Goal: Navigation & Orientation: Find specific page/section

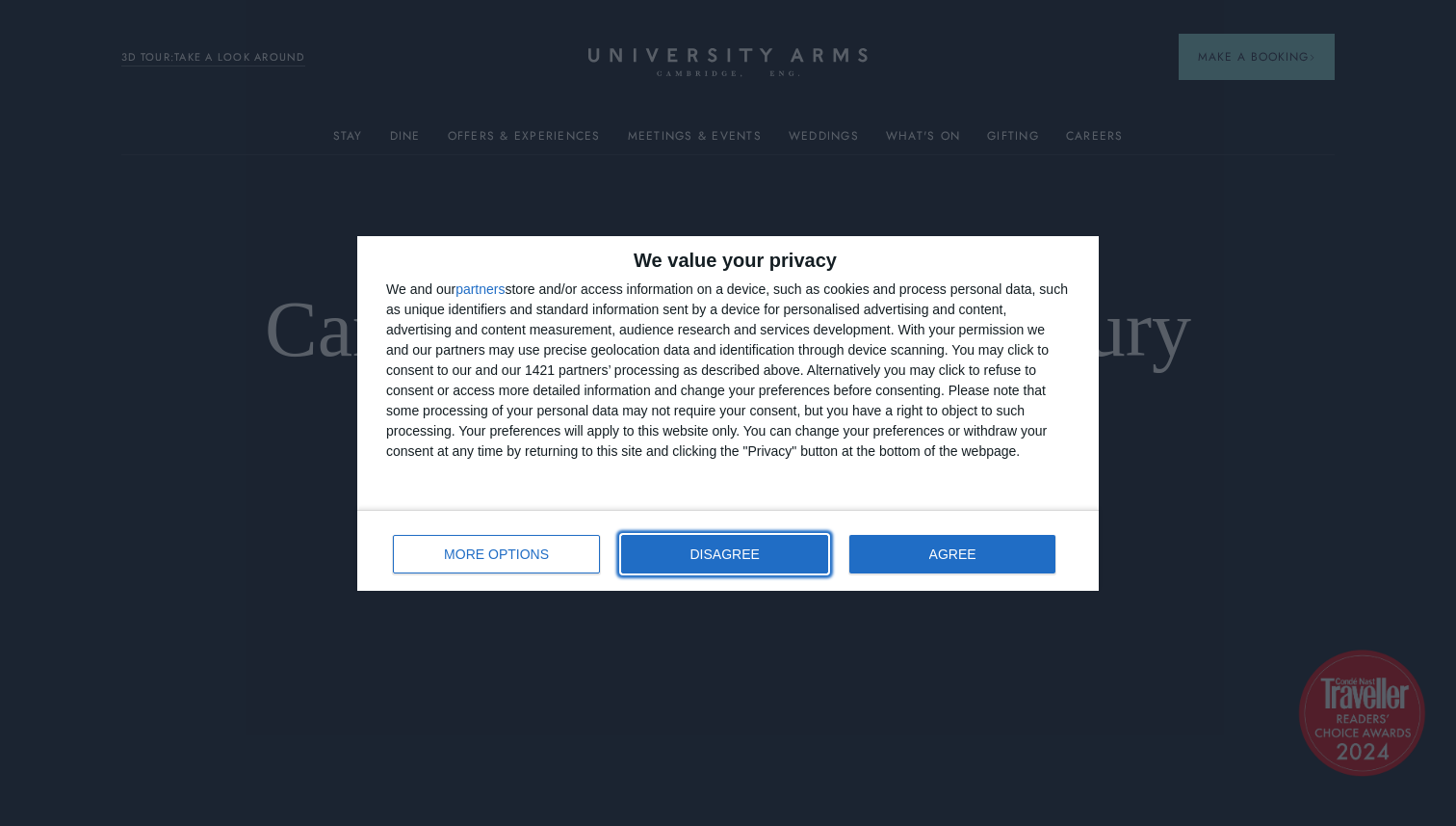
click at [703, 549] on span "DISAGREE" at bounding box center [725, 554] width 69 height 14
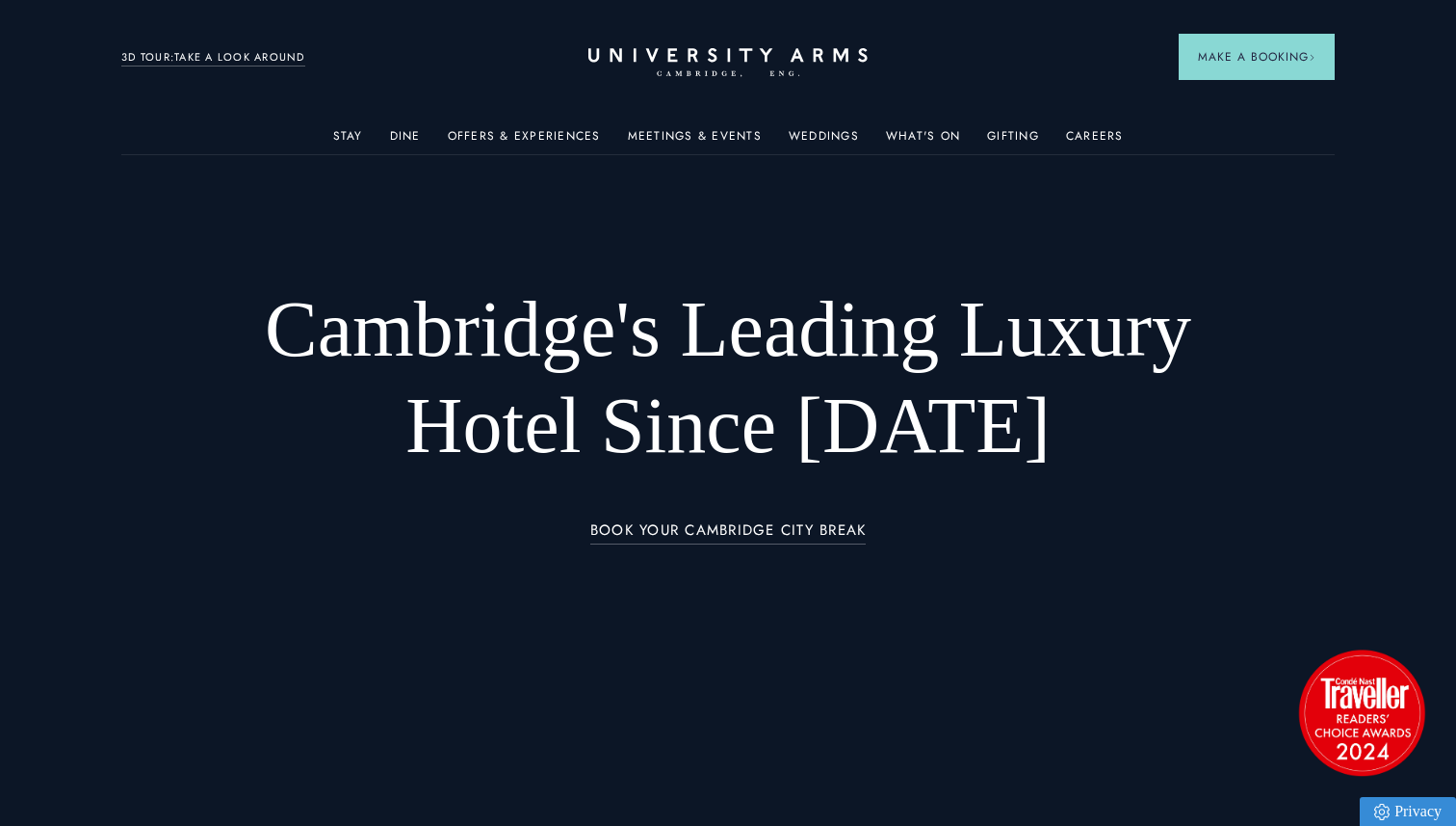
click at [336, 134] on ul "Stay Rooms Suites From £459/night Superior Rooms From £249/night Classic Rooms …" at bounding box center [728, 135] width 1213 height 39
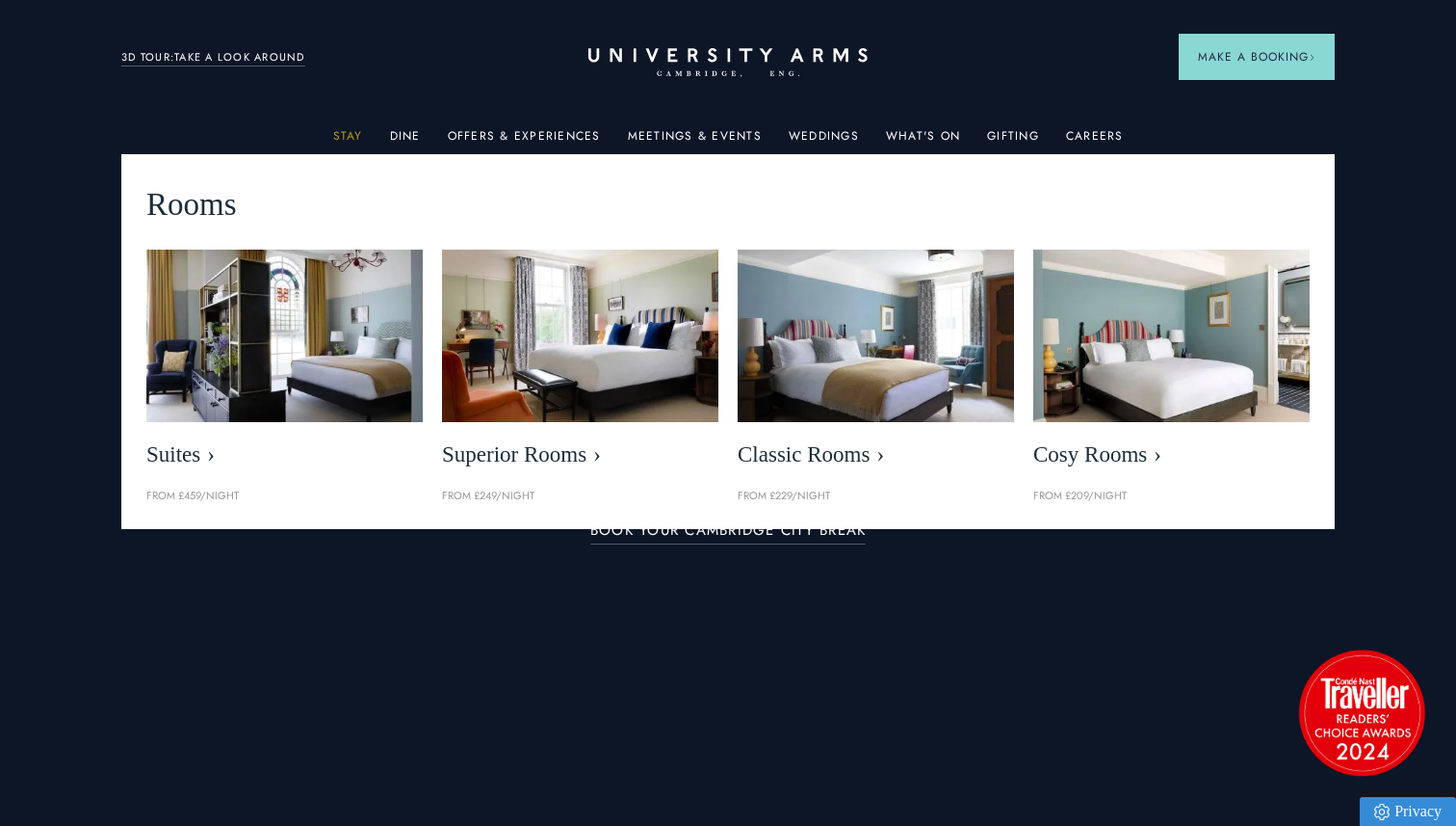
click at [339, 138] on link "Stay" at bounding box center [348, 142] width 30 height 25
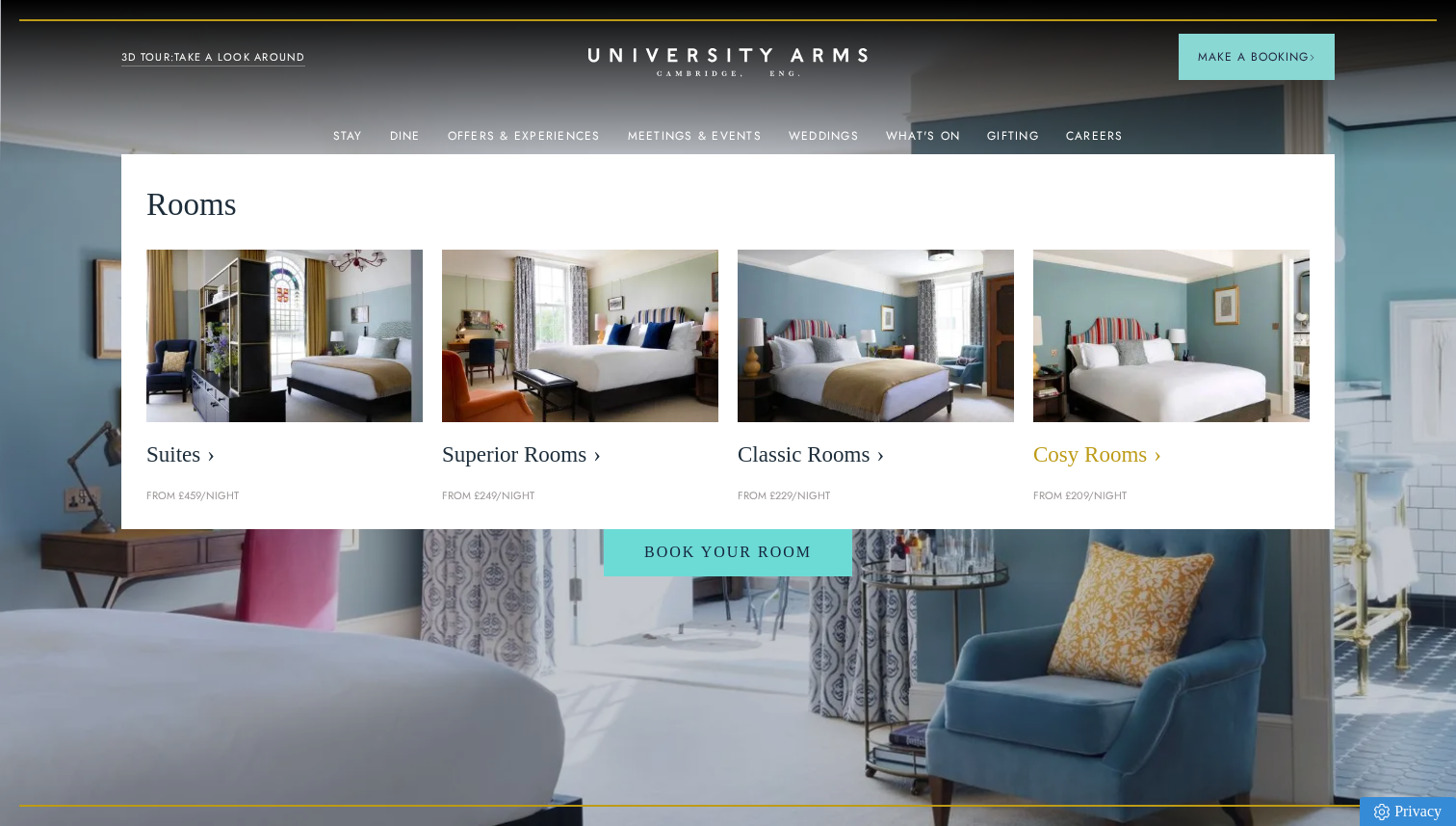
click at [1183, 456] on span "Cosy Rooms" at bounding box center [1171, 455] width 277 height 27
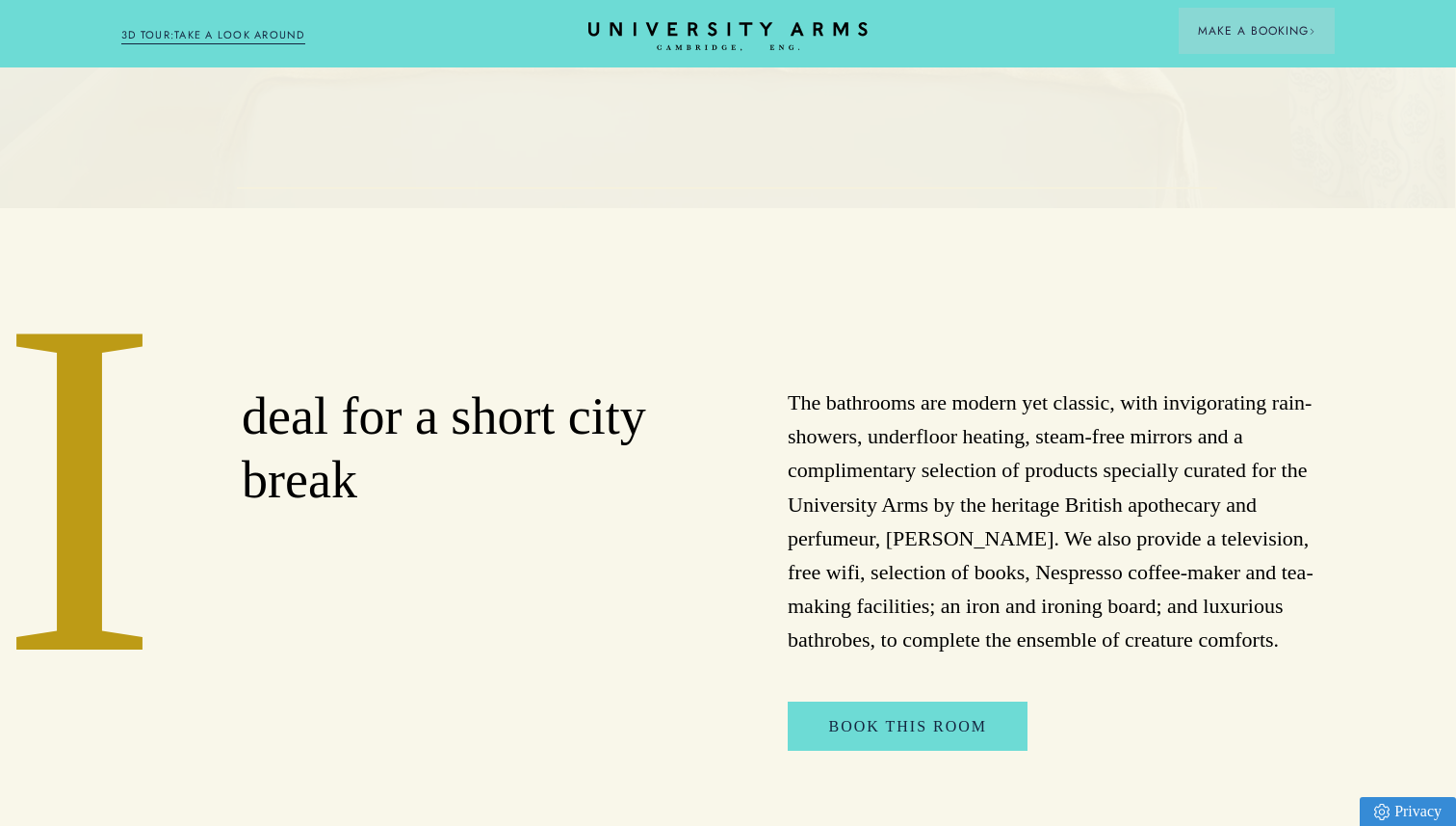
scroll to position [0, 1]
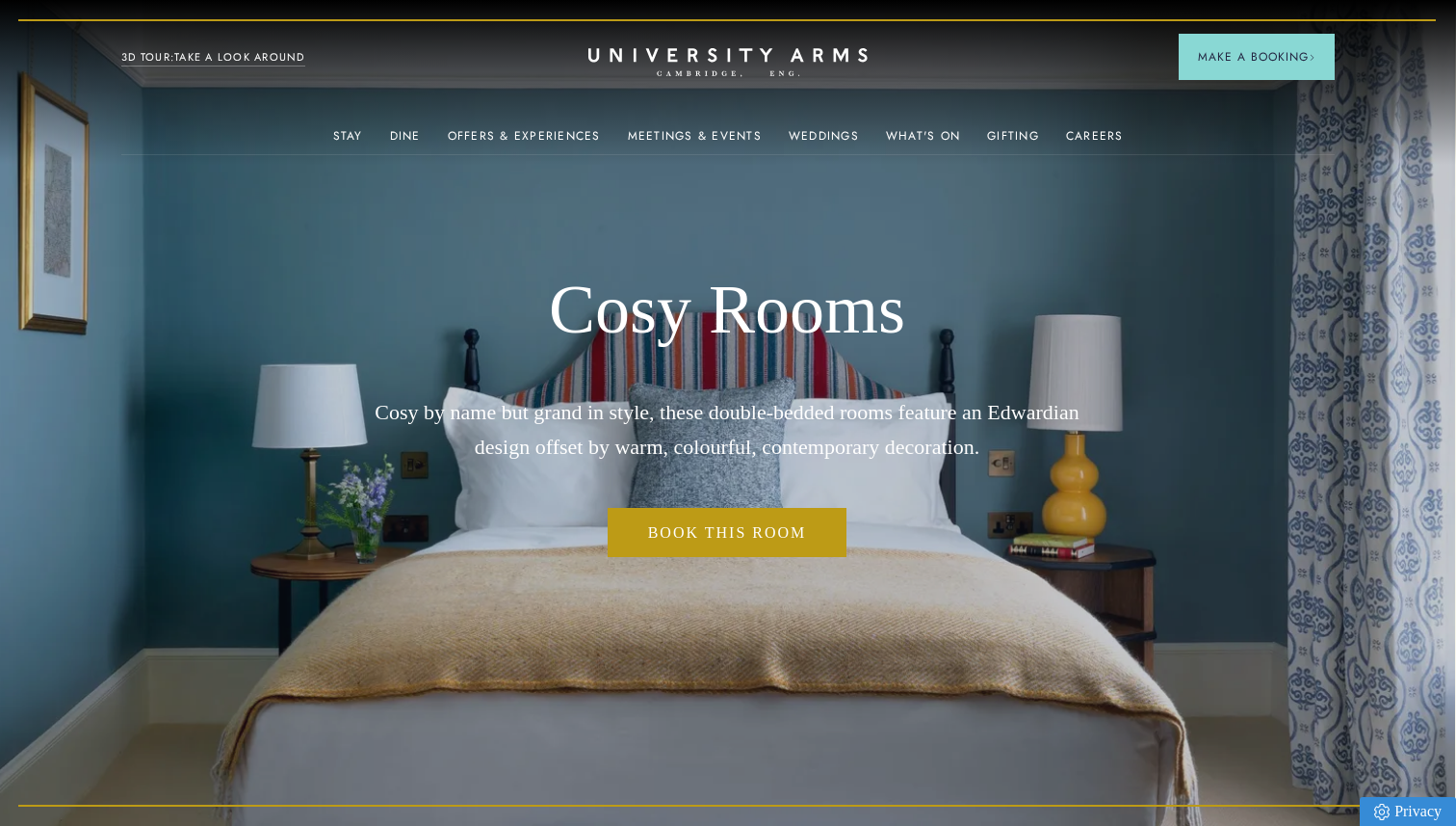
click at [268, 76] on header "Stay Suites Superior Rooms Classic Rooms Cosy Rooms Dine Restaurant Bar Afterno…" at bounding box center [728, 52] width 1456 height 106
click at [270, 62] on link "3D TOUR:TAKE A LOOK AROUND" at bounding box center [213, 58] width 184 height 17
